Goal: Entertainment & Leisure: Consume media (video, audio)

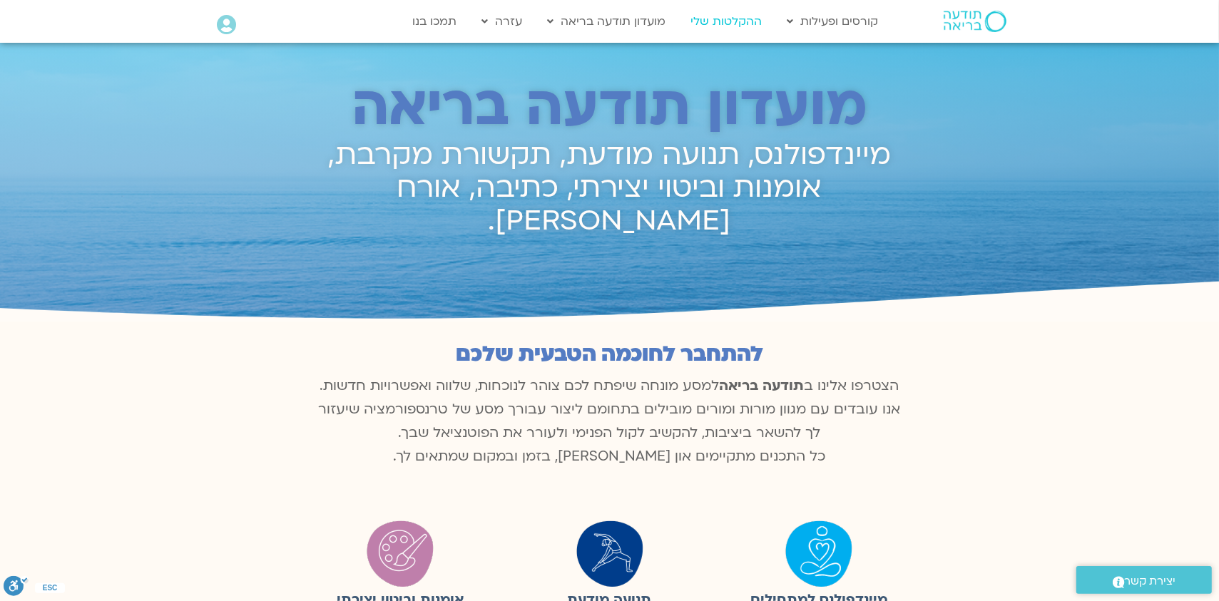
scroll to position [687, 0]
click at [715, 27] on link "ההקלטות שלי" at bounding box center [727, 21] width 86 height 27
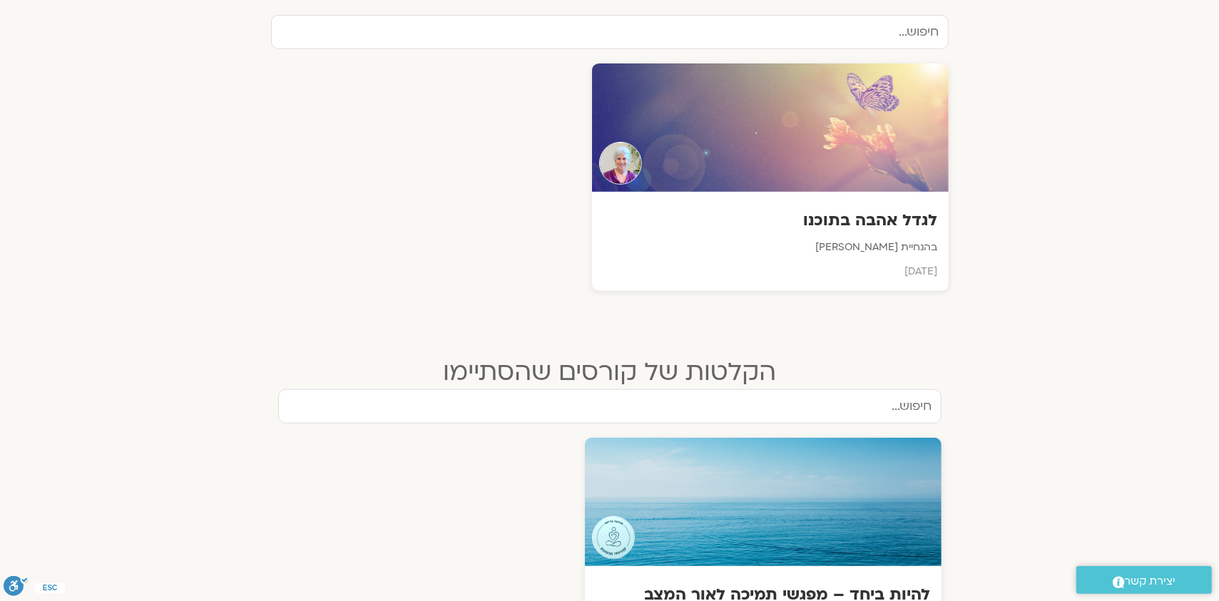
scroll to position [713, 0]
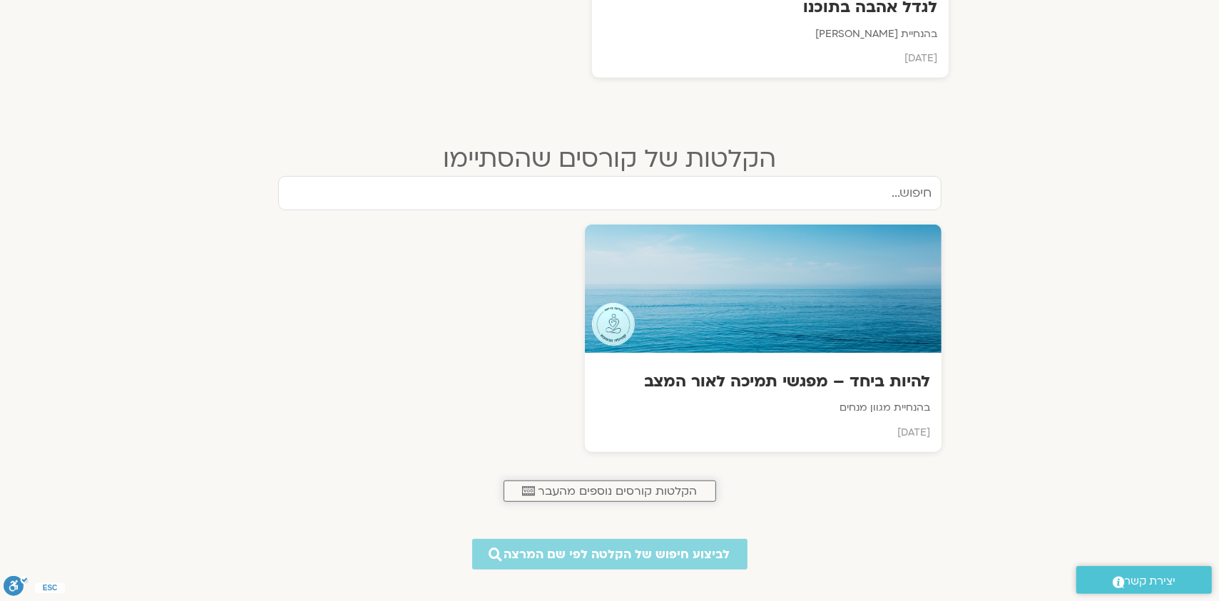
click at [610, 495] on span "הקלטות קורסים נוספים מהעבר" at bounding box center [618, 491] width 159 height 13
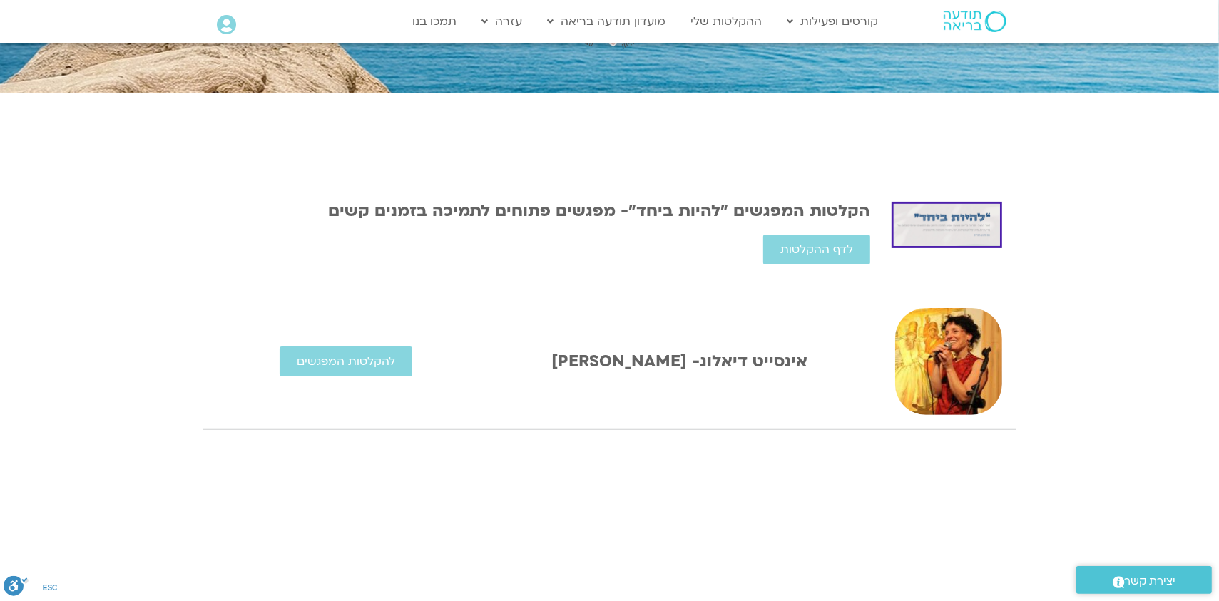
scroll to position [71, 0]
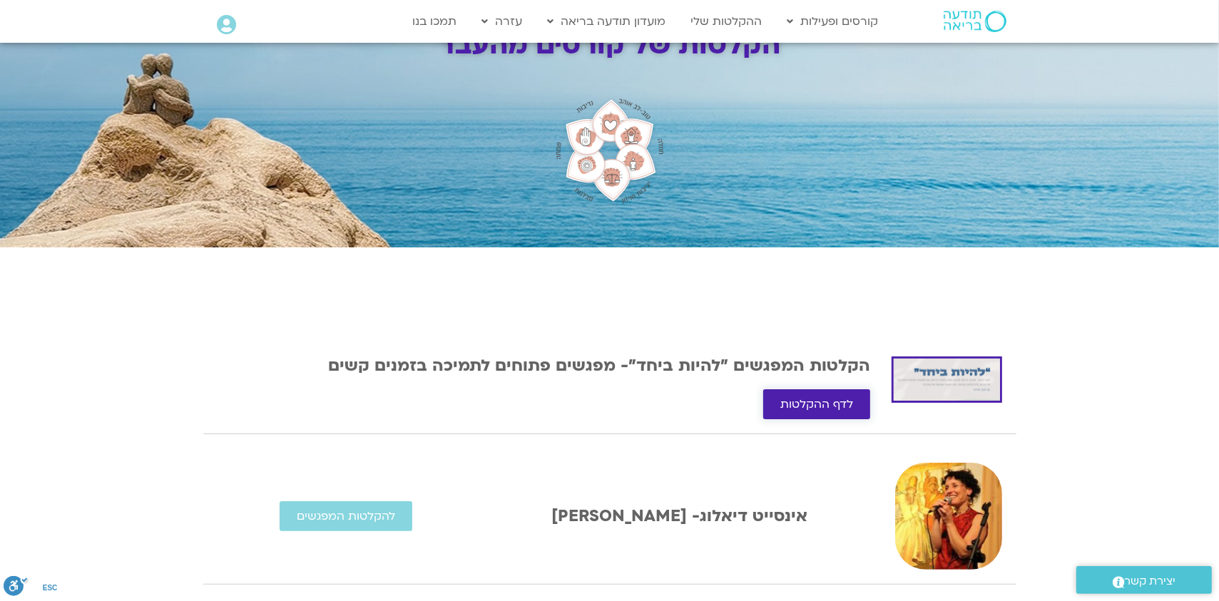
click at [811, 395] on link "לדף ההקלטות" at bounding box center [816, 405] width 107 height 30
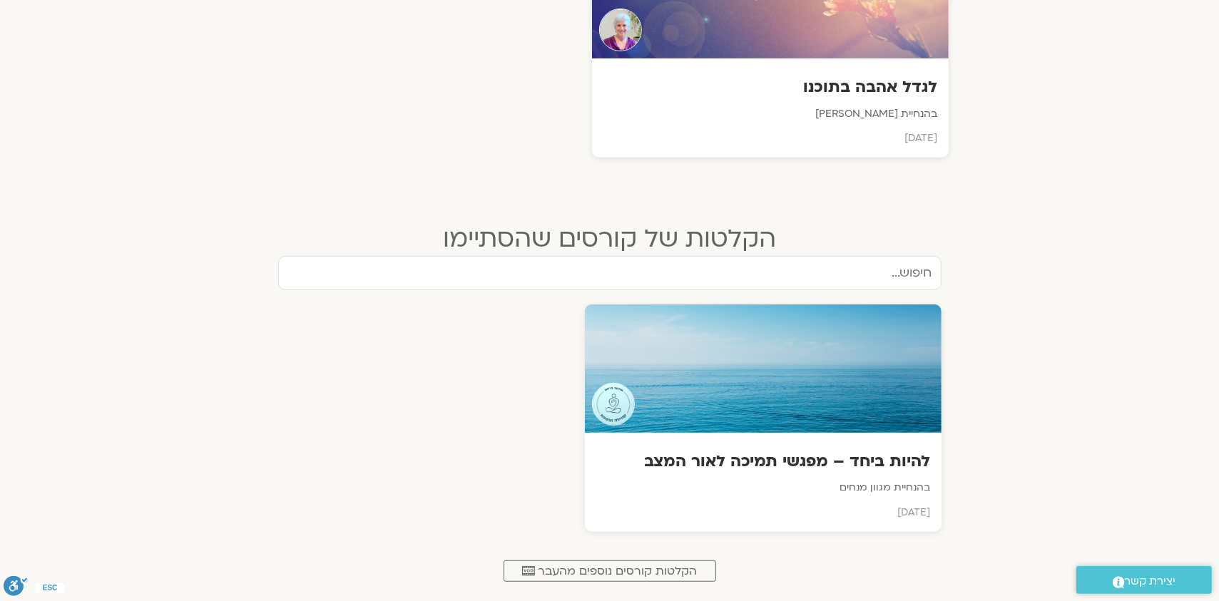
scroll to position [499, 0]
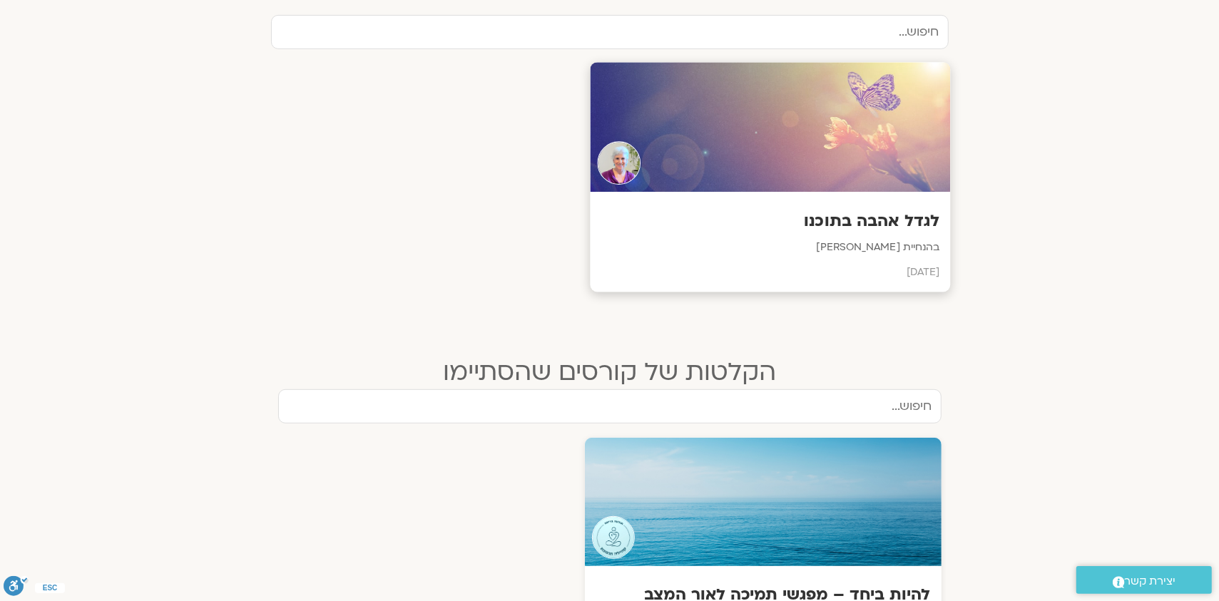
click at [837, 218] on h3 "לגדל אהבה בתוכנו" at bounding box center [770, 221] width 339 height 22
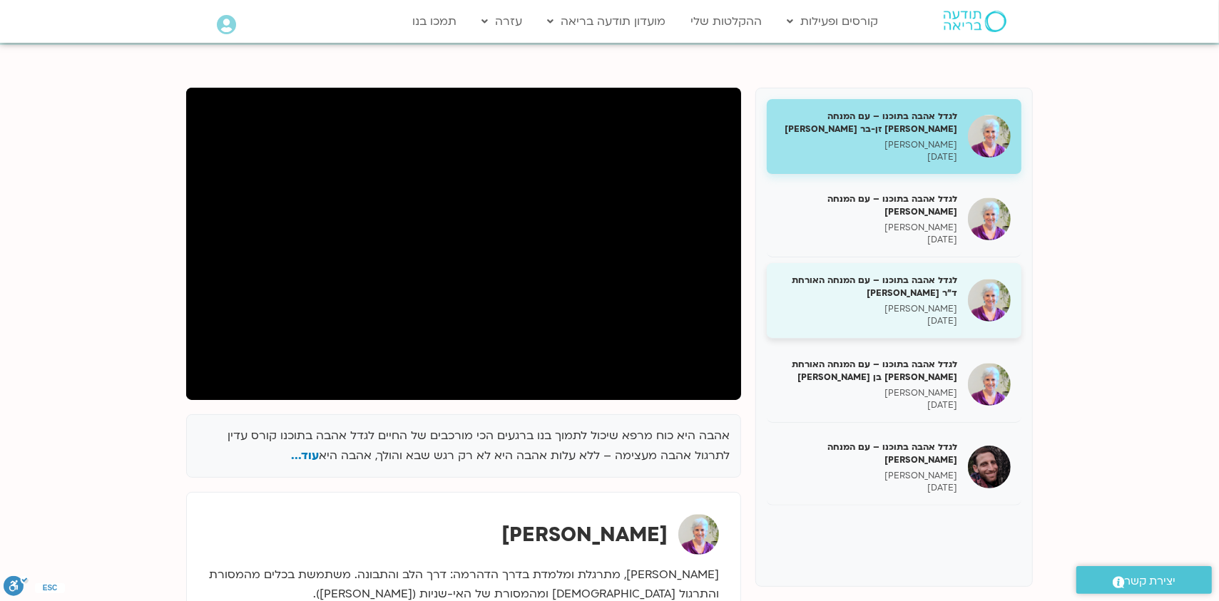
scroll to position [142, 0]
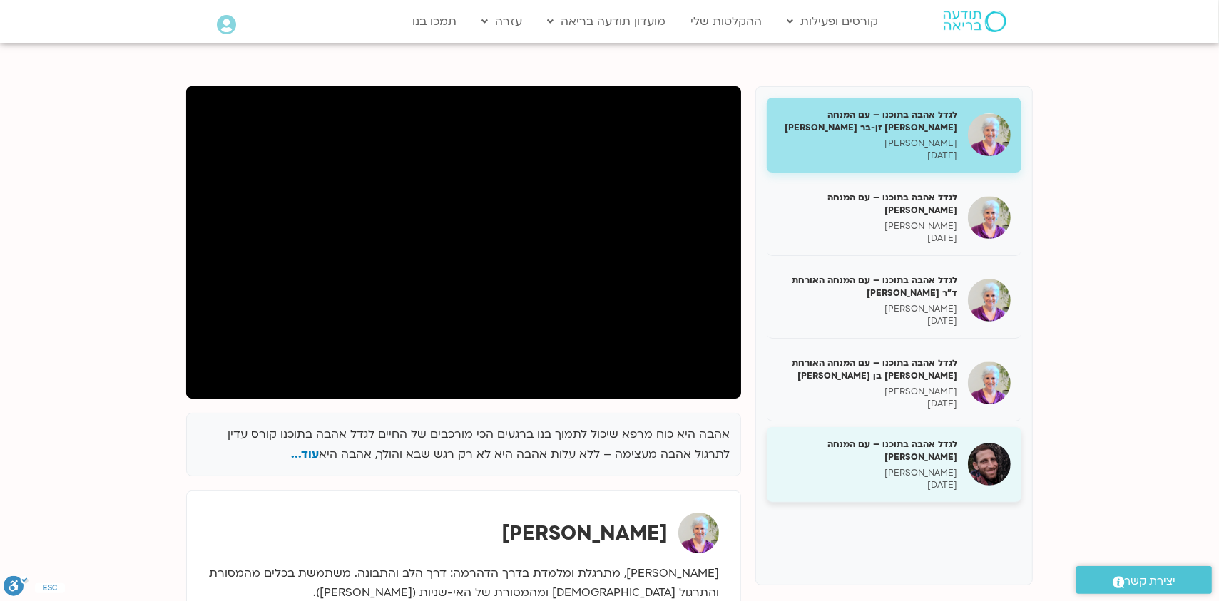
click at [893, 442] on h5 "לגדל אהבה בתוכנו – עם המנחה [PERSON_NAME]" at bounding box center [868, 451] width 180 height 26
